Goal: Information Seeking & Learning: Learn about a topic

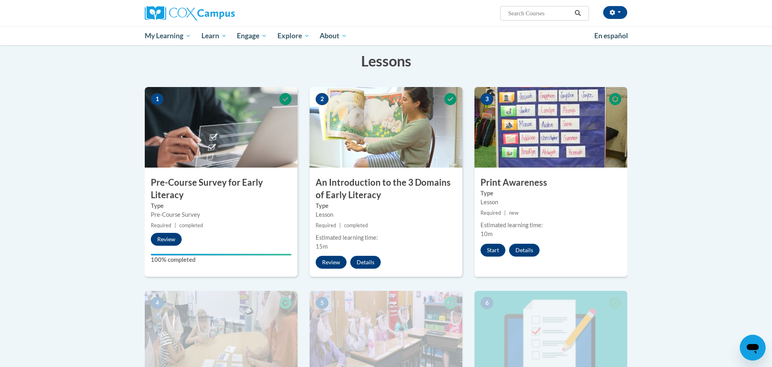
scroll to position [120, 0]
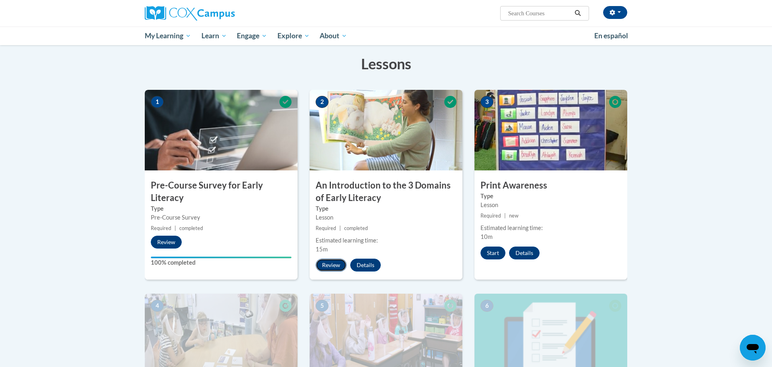
click at [336, 263] on button "Review" at bounding box center [331, 264] width 31 height 13
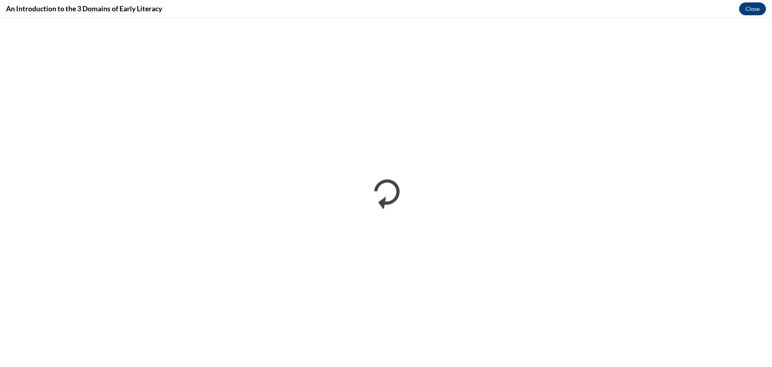
scroll to position [0, 0]
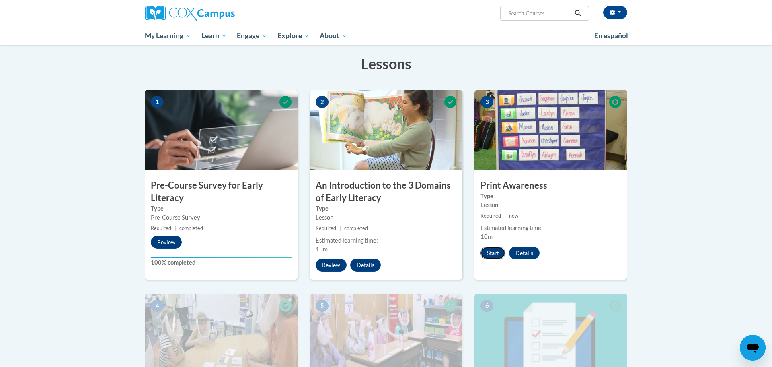
click at [492, 255] on button "Start" at bounding box center [493, 252] width 25 height 13
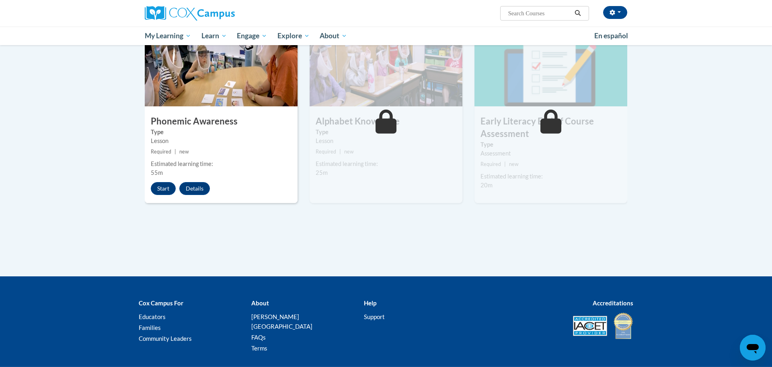
scroll to position [397, 0]
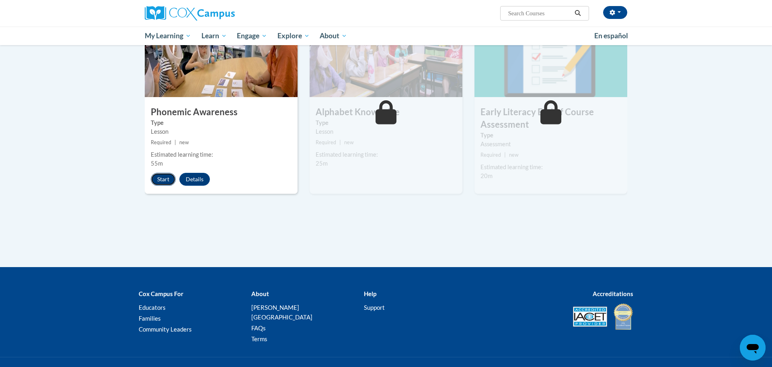
click at [166, 181] on button "Start" at bounding box center [163, 179] width 25 height 13
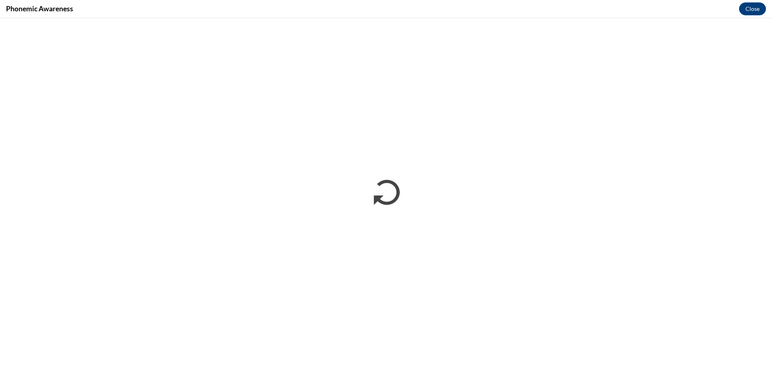
scroll to position [0, 0]
